Goal: Task Accomplishment & Management: Manage account settings

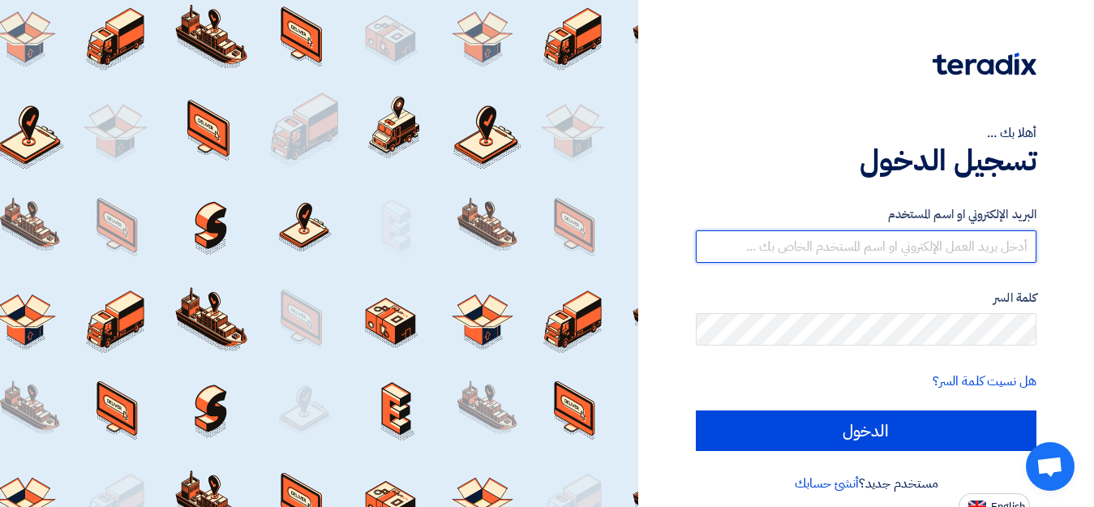
type input "[EMAIL_ADDRESS][DOMAIN_NAME]"
drag, startPoint x: 842, startPoint y: 246, endPoint x: 847, endPoint y: 263, distance: 17.2
click at [842, 245] on input "[EMAIL_ADDRESS][DOMAIN_NAME]" at bounding box center [866, 246] width 341 height 32
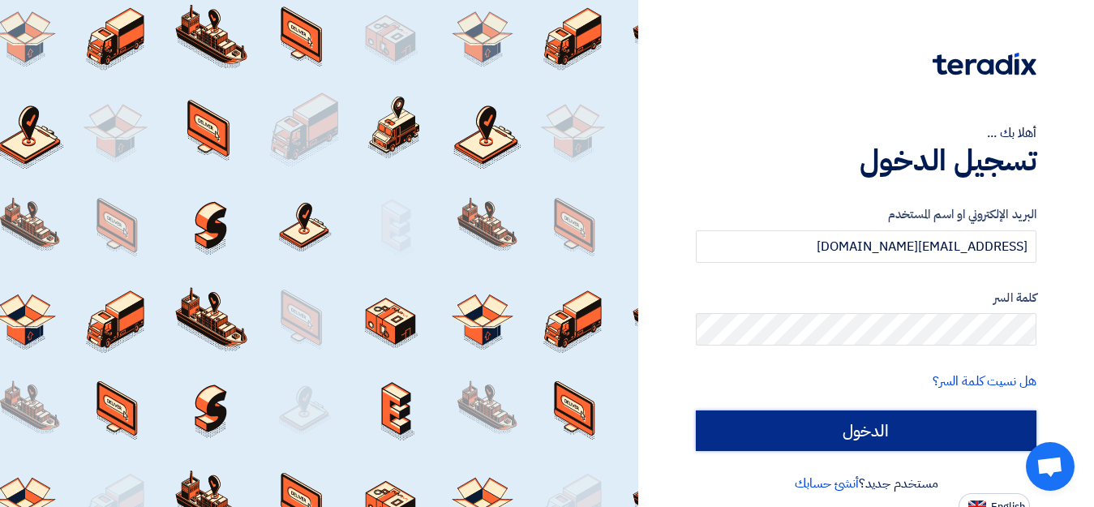
click at [806, 416] on input "الدخول" at bounding box center [866, 430] width 341 height 41
click at [856, 436] on input "الدخول" at bounding box center [866, 430] width 341 height 41
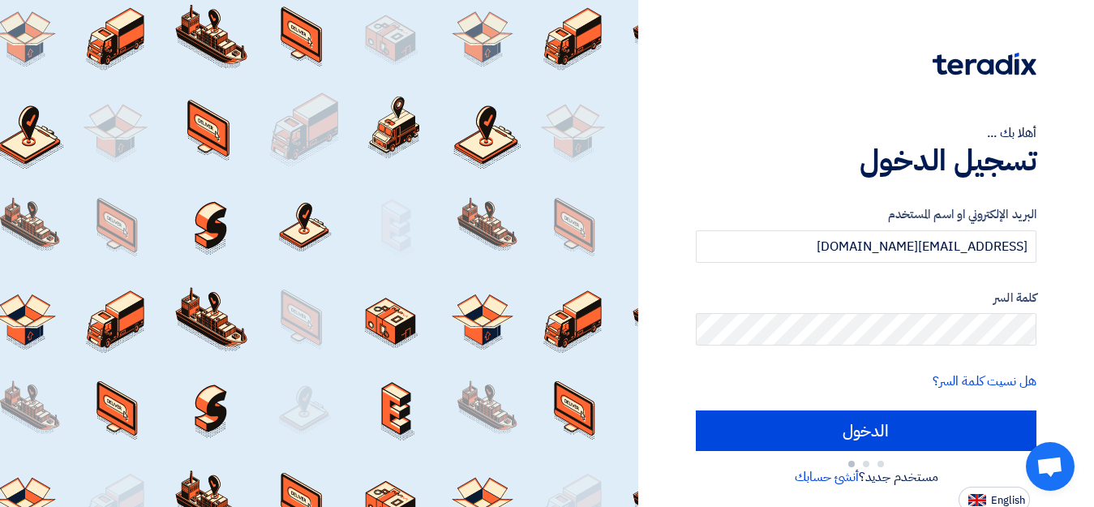
click at [783, 298] on label "كلمة السر" at bounding box center [866, 298] width 341 height 19
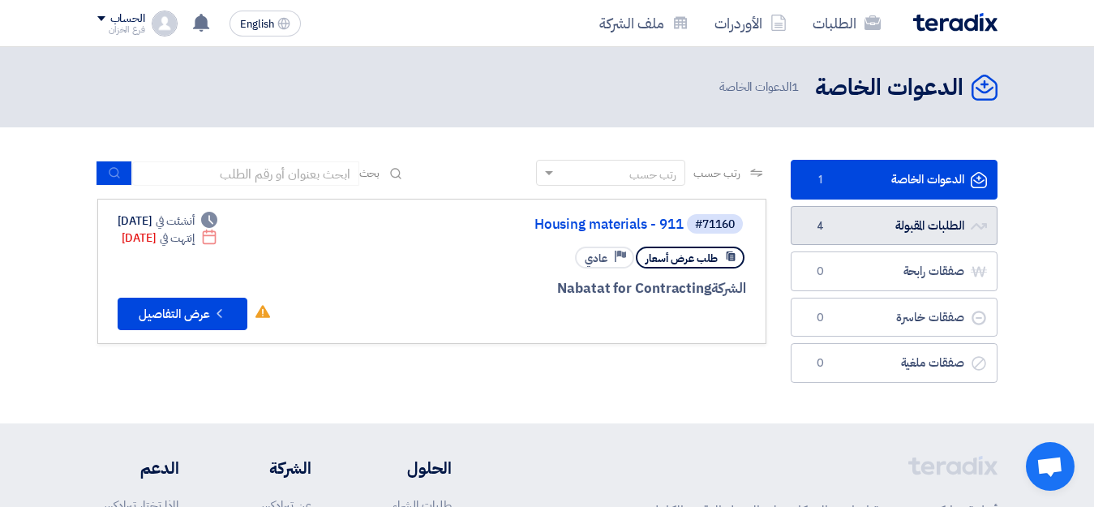
click at [944, 228] on link "الطلبات المقبولة الطلبات المقبولة 4" at bounding box center [893, 226] width 207 height 40
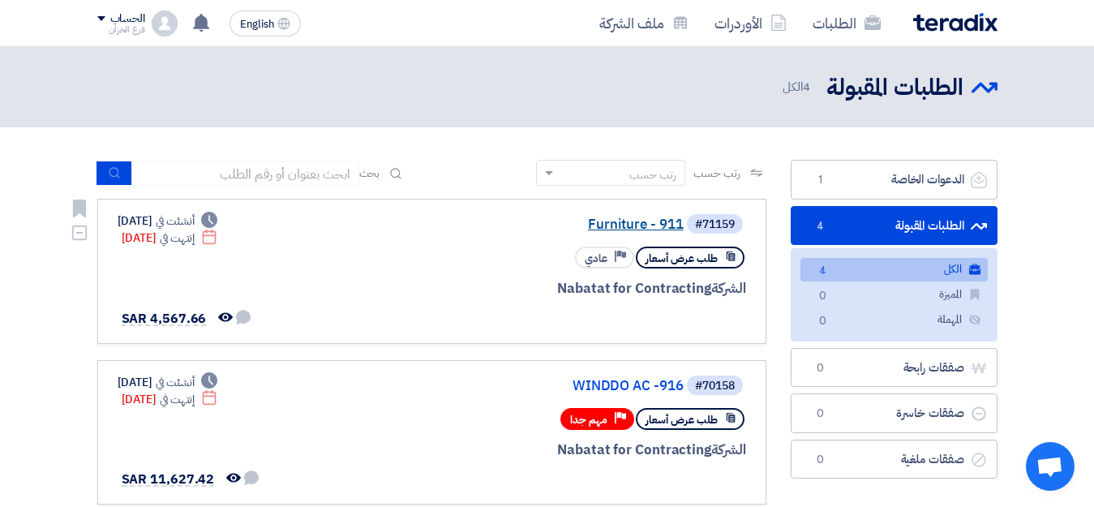
click at [669, 226] on link "Furniture - 911" at bounding box center [521, 224] width 324 height 15
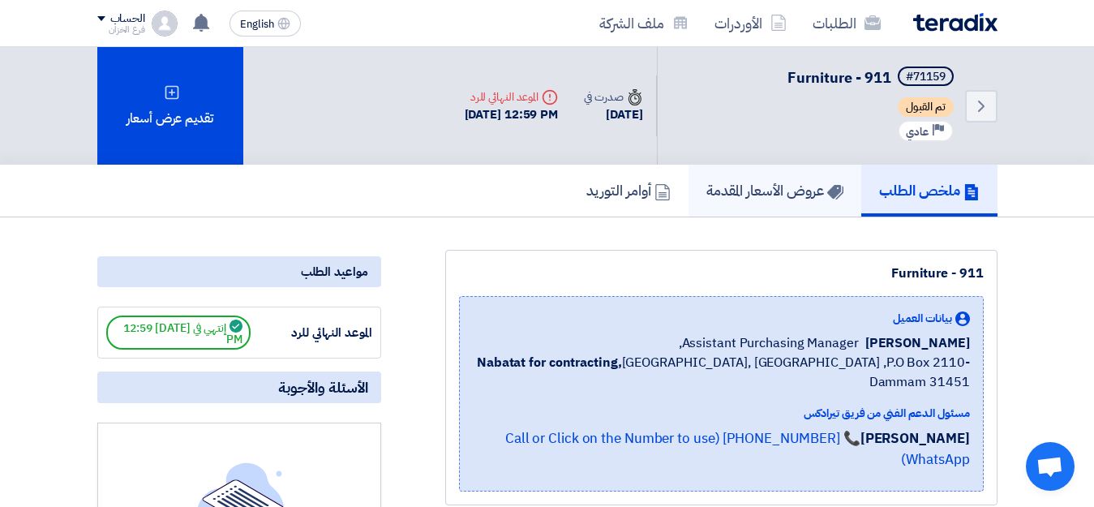
click at [775, 195] on h5 "عروض الأسعار المقدمة" at bounding box center [774, 190] width 137 height 19
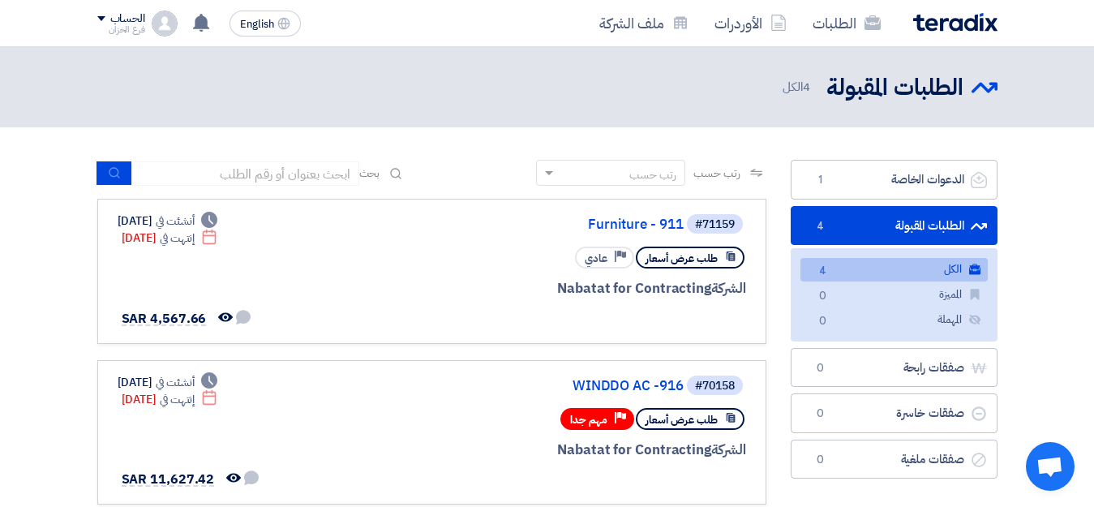
click at [920, 225] on link "الطلبات المقبولة الطلبات المقبولة 4" at bounding box center [893, 226] width 207 height 40
click at [670, 221] on link "Furniture - 911" at bounding box center [521, 224] width 324 height 15
click at [662, 387] on link "WINDDO AC -916" at bounding box center [521, 386] width 324 height 15
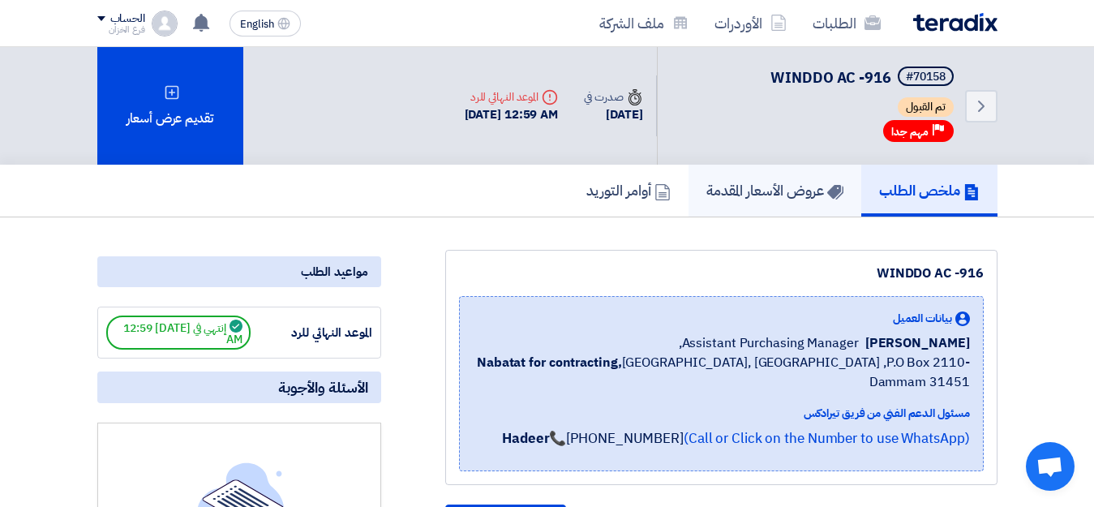
click at [756, 195] on h5 "عروض الأسعار المقدمة" at bounding box center [774, 190] width 137 height 19
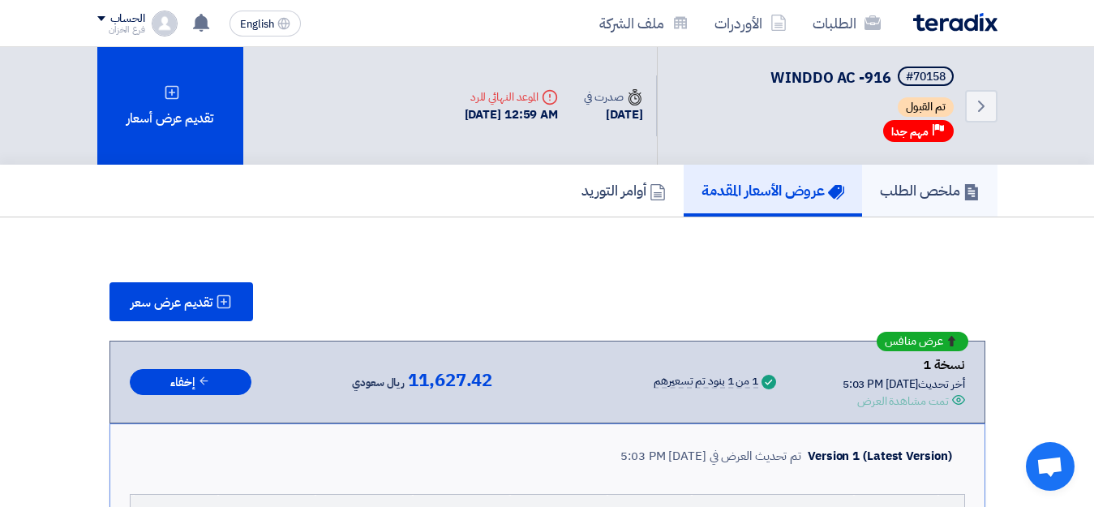
click at [908, 194] on h5 "ملخص الطلب" at bounding box center [930, 190] width 100 height 19
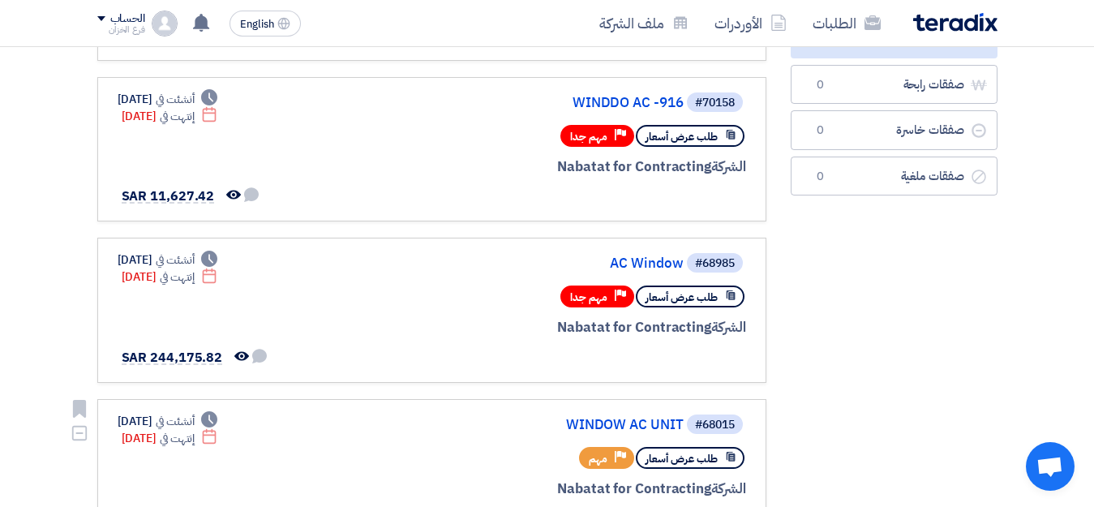
scroll to position [243, 0]
